Goal: Transaction & Acquisition: Purchase product/service

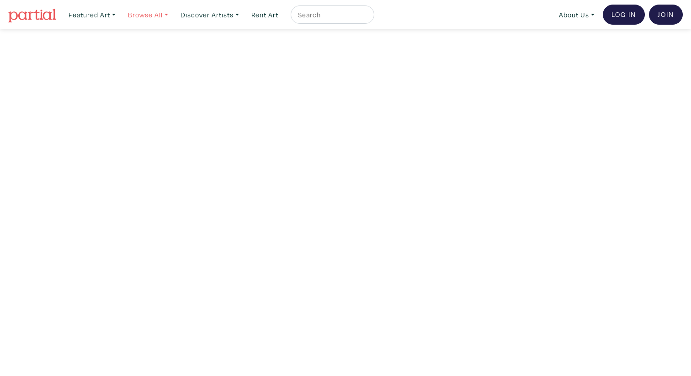
click at [147, 15] on link "Browse All" at bounding box center [148, 14] width 48 height 19
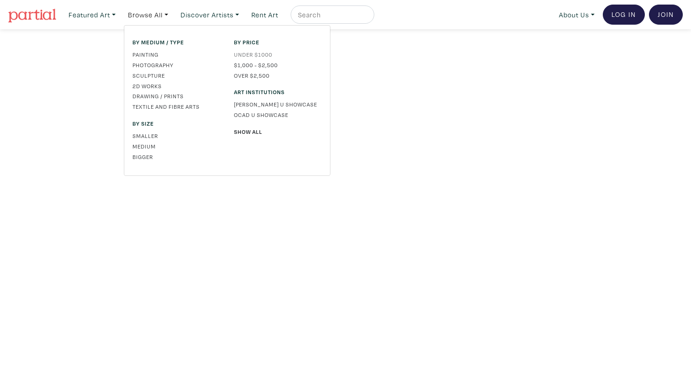
click at [265, 53] on link "Under $1000" at bounding box center [278, 54] width 88 height 8
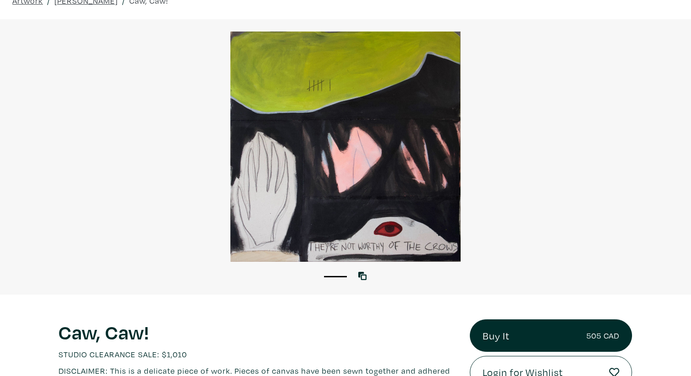
scroll to position [44, 0]
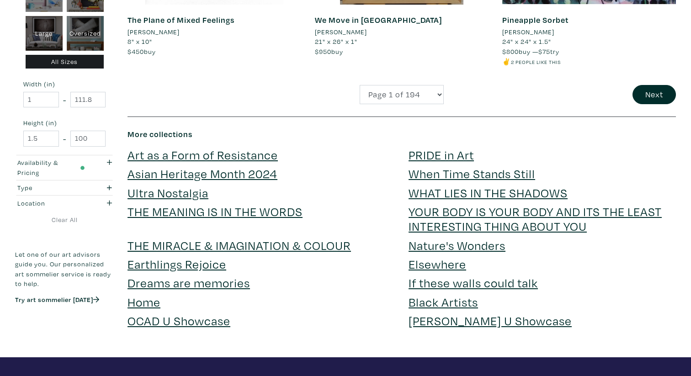
scroll to position [2104, 0]
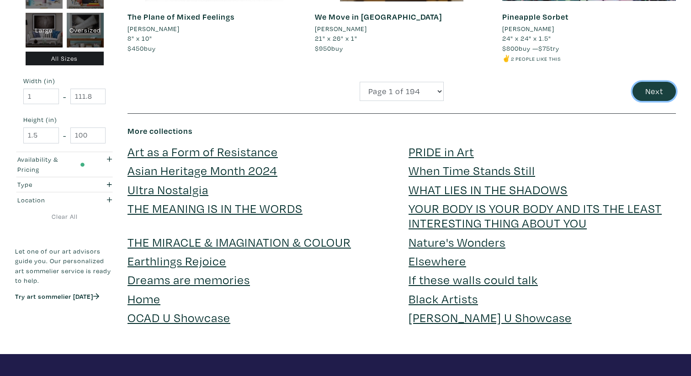
click at [651, 95] on button "Next" at bounding box center [654, 92] width 43 height 20
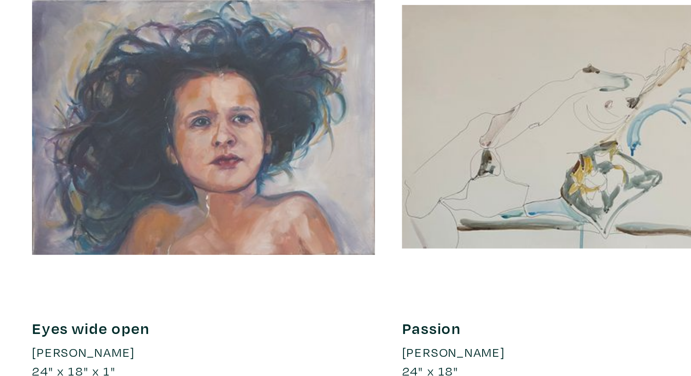
scroll to position [1116, 0]
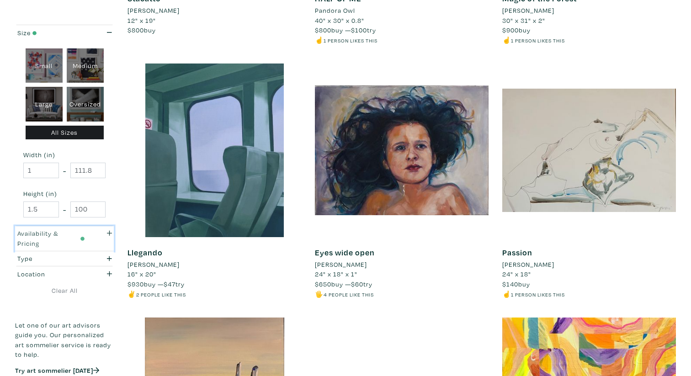
click at [107, 238] on div "button" at bounding box center [104, 239] width 27 height 20
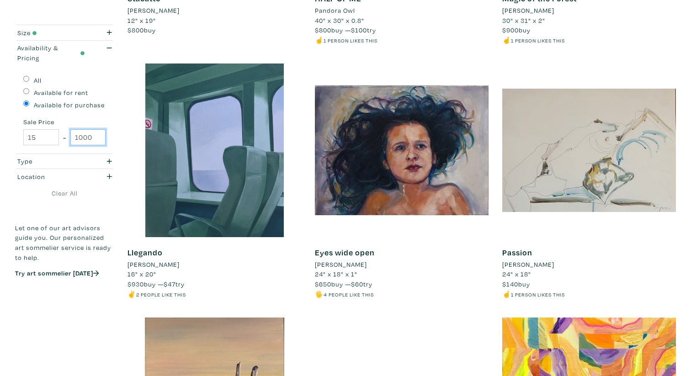
click at [91, 137] on input "1000" at bounding box center [88, 137] width 36 height 16
type input "1"
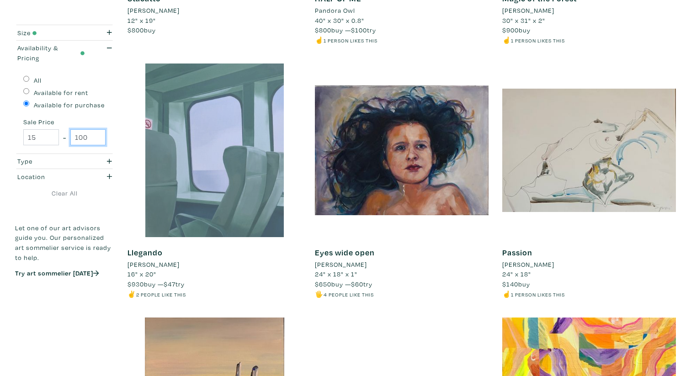
type input "100"
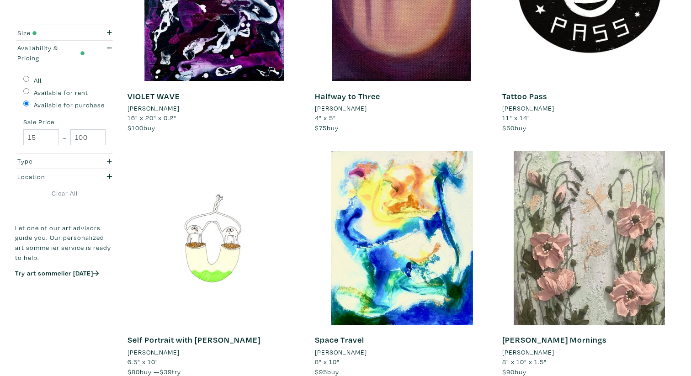
scroll to position [273, 0]
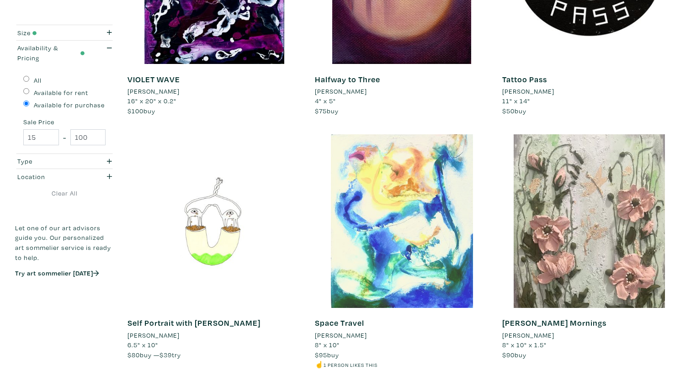
click at [416, 245] on div at bounding box center [402, 221] width 174 height 174
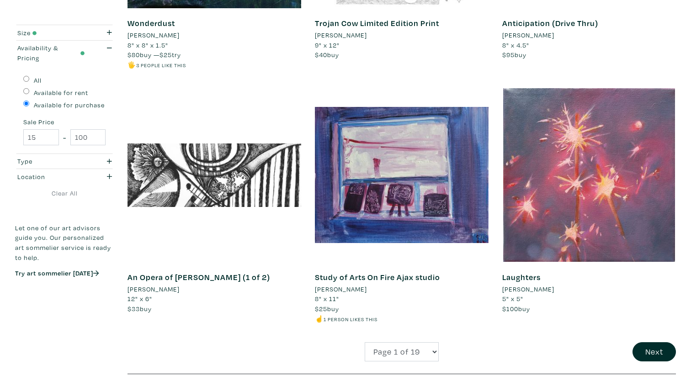
scroll to position [1891, 0]
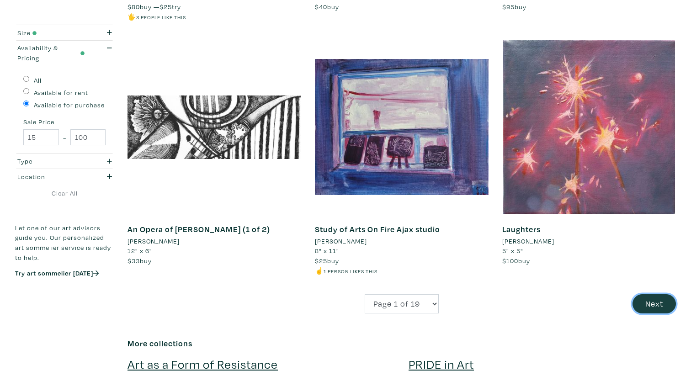
click at [650, 304] on button "Next" at bounding box center [654, 304] width 43 height 20
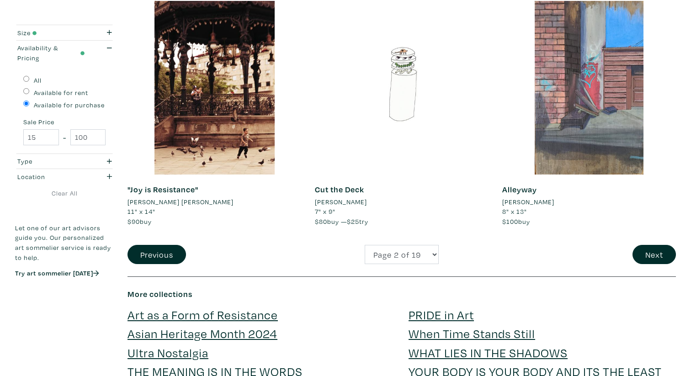
scroll to position [1912, 0]
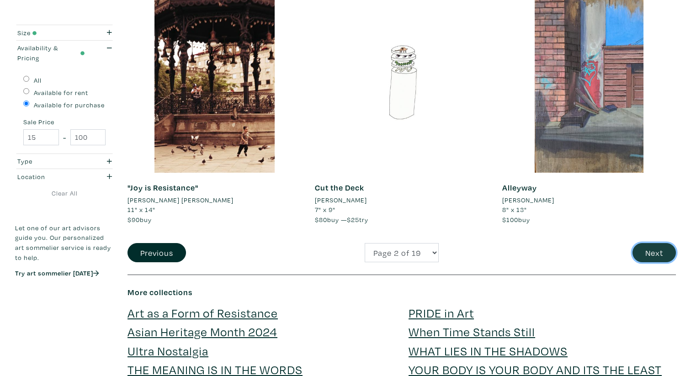
click at [652, 247] on button "Next" at bounding box center [654, 253] width 43 height 20
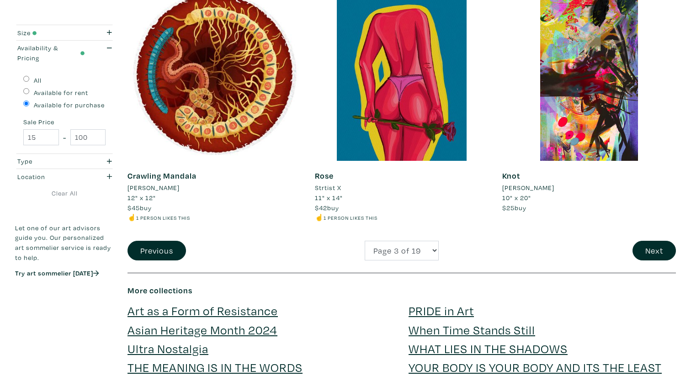
scroll to position [1906, 0]
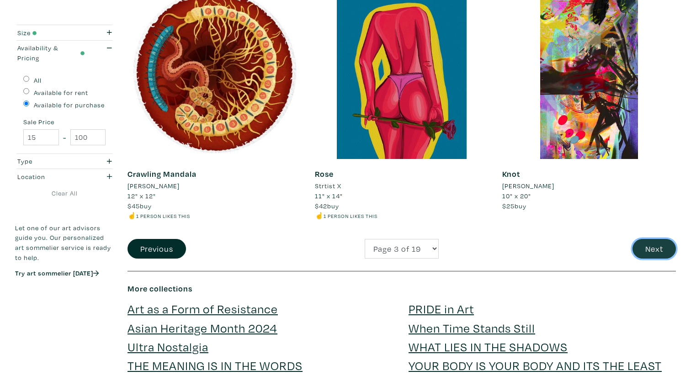
click at [659, 252] on button "Next" at bounding box center [654, 249] width 43 height 20
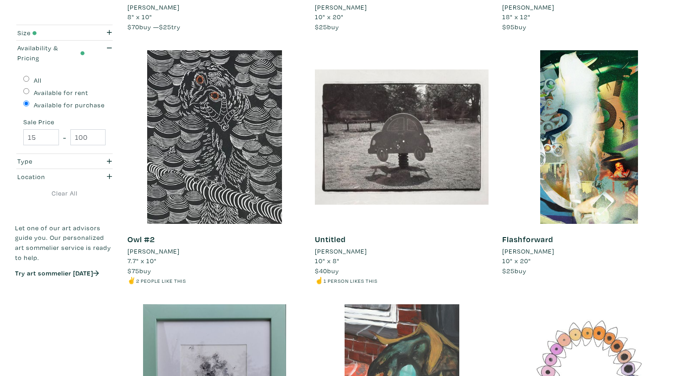
scroll to position [1362, 0]
